Goal: Ask a question

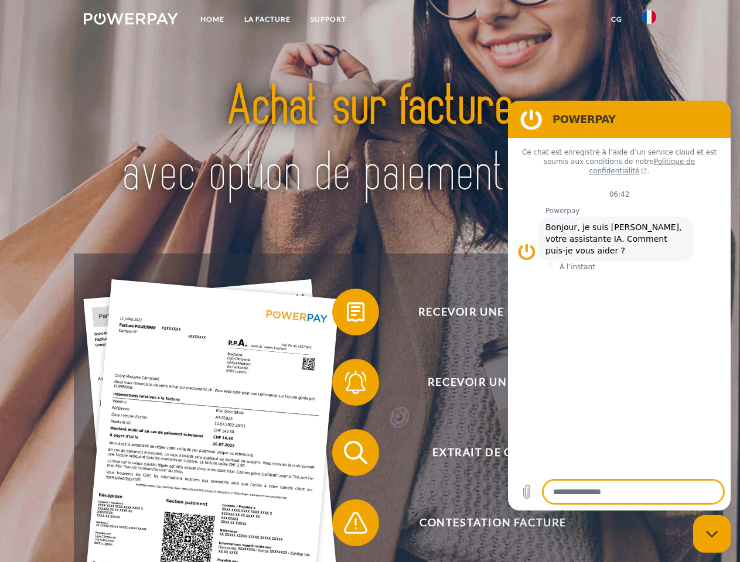
click at [131, 20] on img at bounding box center [131, 19] width 94 height 12
click at [649, 20] on img at bounding box center [649, 17] width 14 height 14
click at [616, 19] on link "CG" at bounding box center [616, 19] width 31 height 21
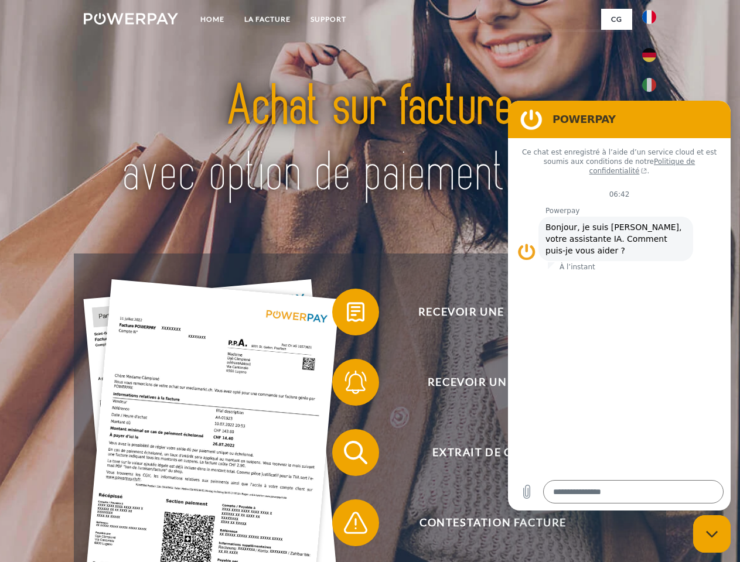
click at [347, 314] on span at bounding box center [338, 312] width 59 height 59
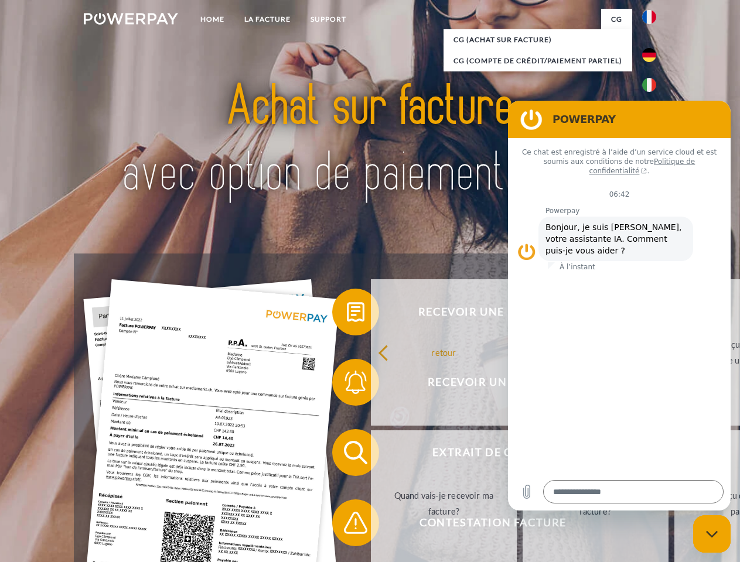
click at [347, 385] on span at bounding box center [338, 382] width 59 height 59
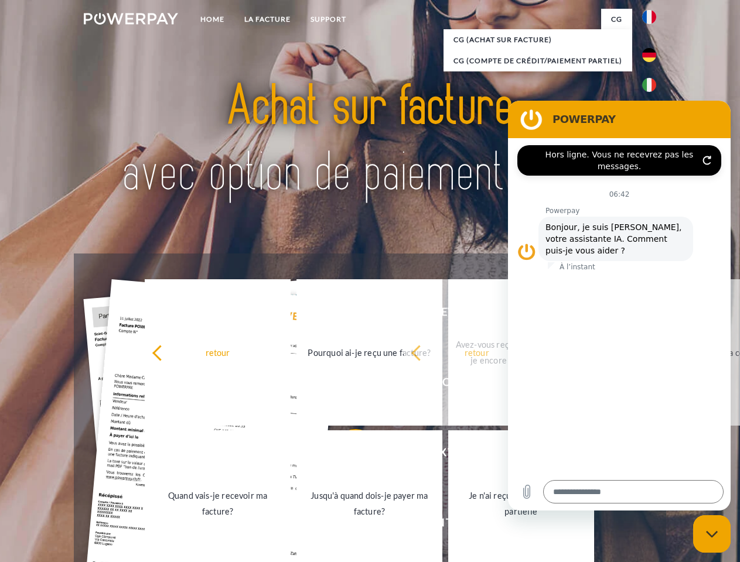
click at [347, 455] on link "Jusqu'à quand dois-je payer ma facture?" at bounding box center [369, 503] width 146 height 146
click at [347, 525] on span at bounding box center [338, 523] width 59 height 59
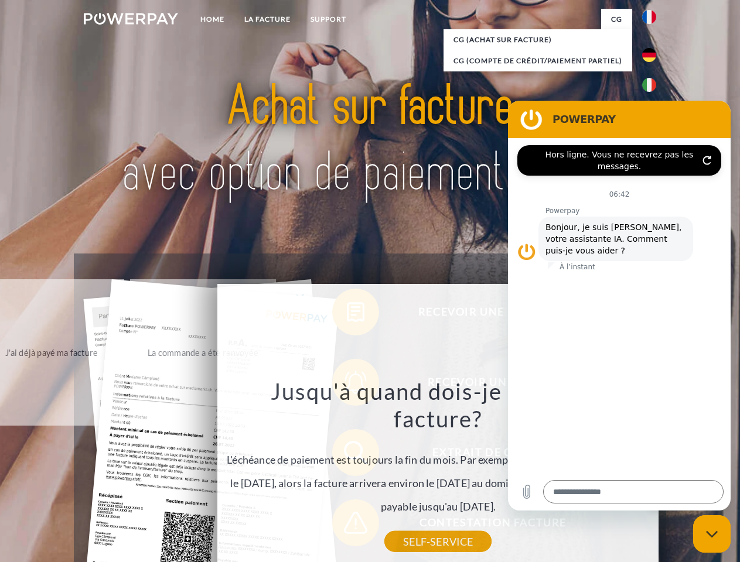
click at [711, 534] on icon "Fermer la fenêtre de messagerie" at bounding box center [712, 535] width 12 height 8
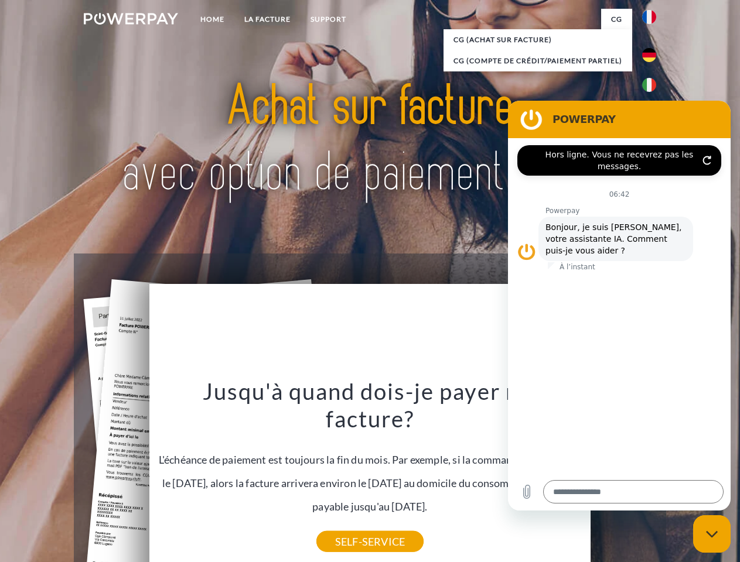
type textarea "*"
